Goal: Communication & Community: Answer question/provide support

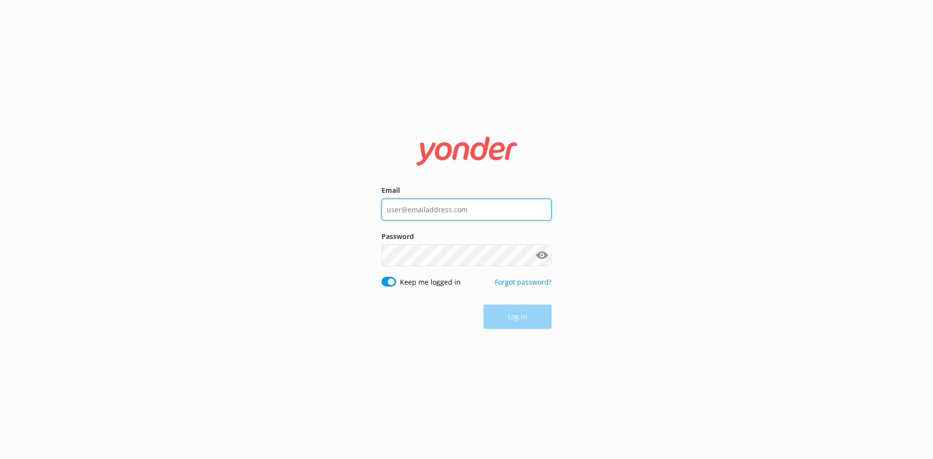
type input "[EMAIL_ADDRESS][DOMAIN_NAME]"
click at [503, 313] on div "Log in" at bounding box center [467, 317] width 170 height 24
click at [518, 318] on button "Log in" at bounding box center [518, 317] width 68 height 24
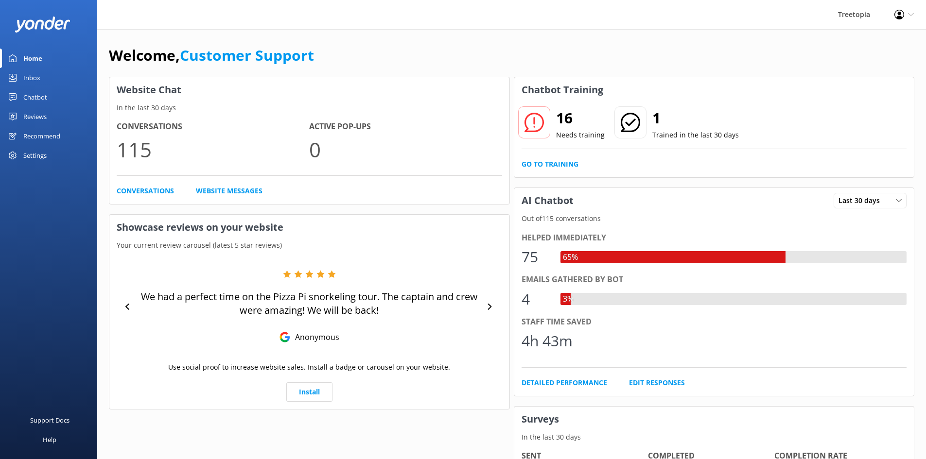
click at [43, 80] on link "Inbox" at bounding box center [48, 77] width 97 height 19
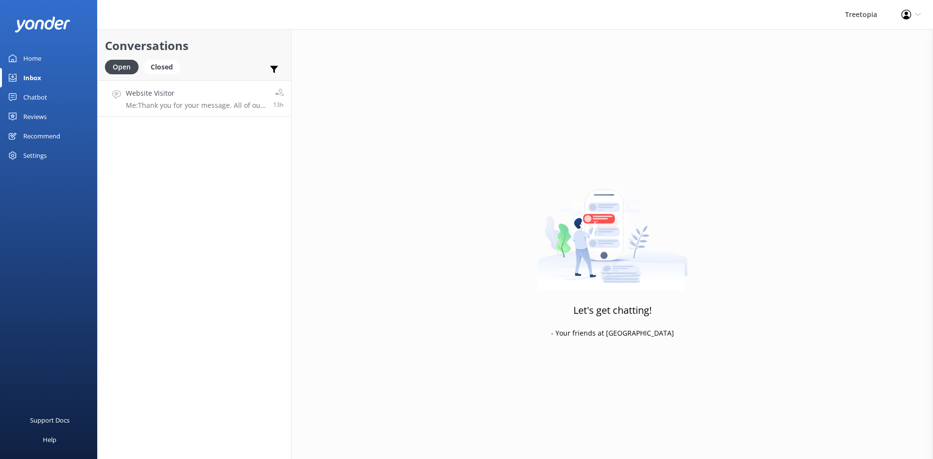
click at [233, 115] on link "Website Visitor Me: Thank you for your message. All of our activities, includin…" at bounding box center [194, 98] width 193 height 36
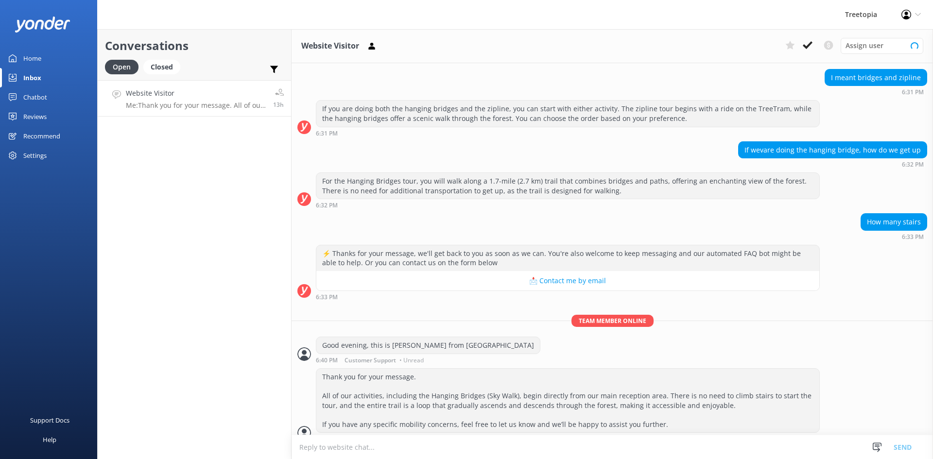
scroll to position [224, 0]
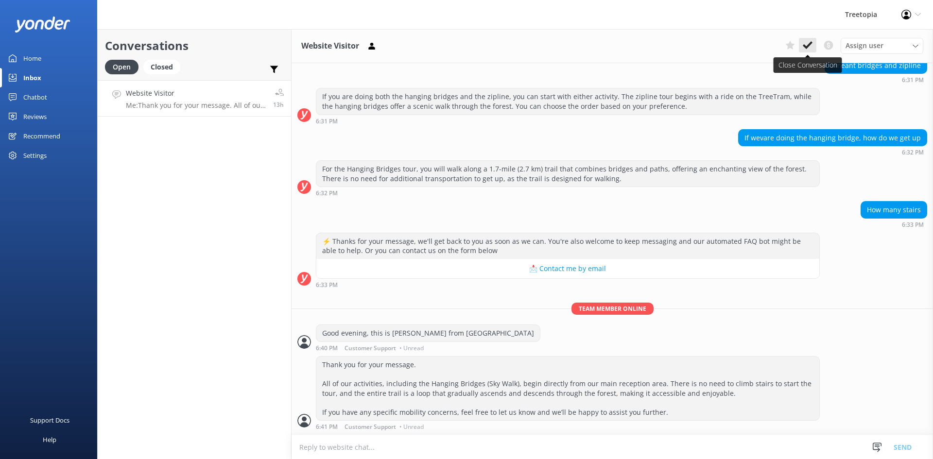
click at [801, 50] on button at bounding box center [807, 45] width 17 height 15
